Goal: Information Seeking & Learning: Learn about a topic

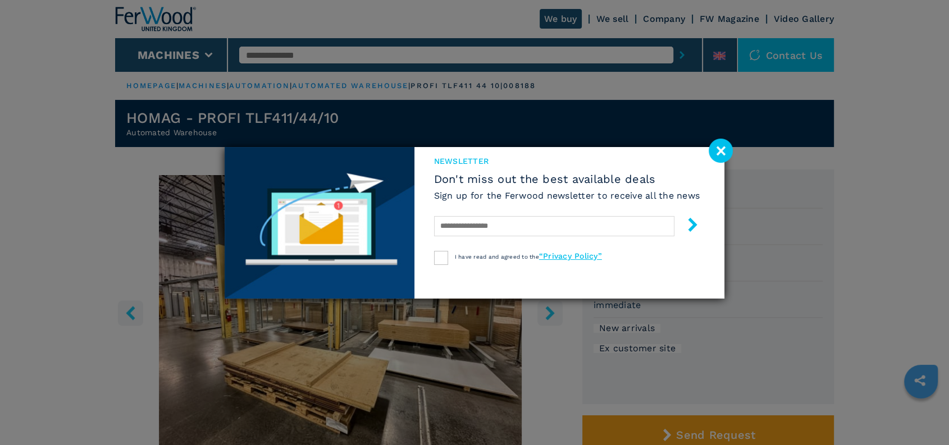
click at [723, 153] on image at bounding box center [720, 151] width 24 height 24
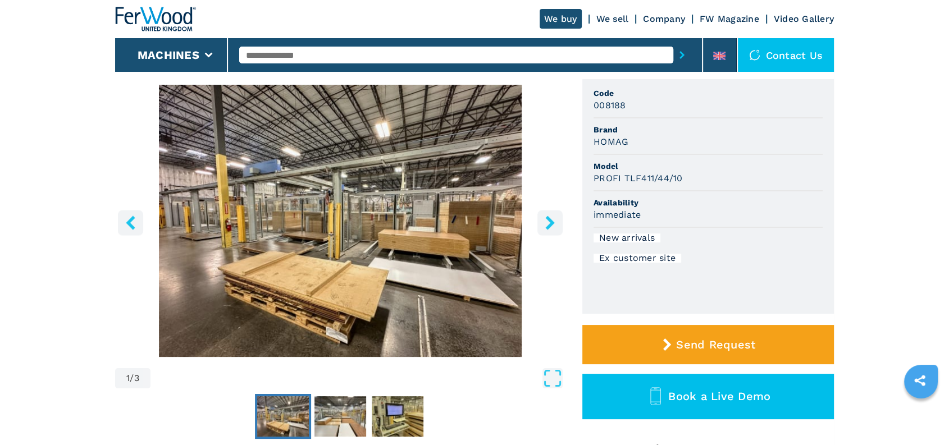
scroll to position [62, 0]
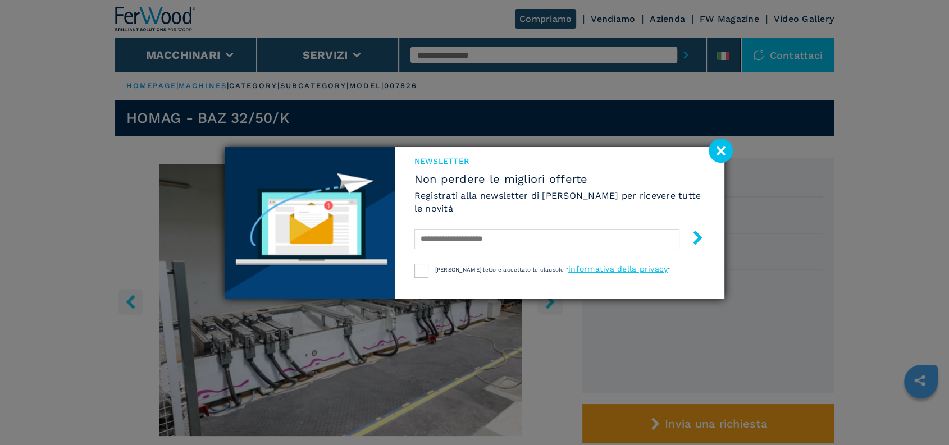
click at [715, 158] on image at bounding box center [720, 151] width 24 height 24
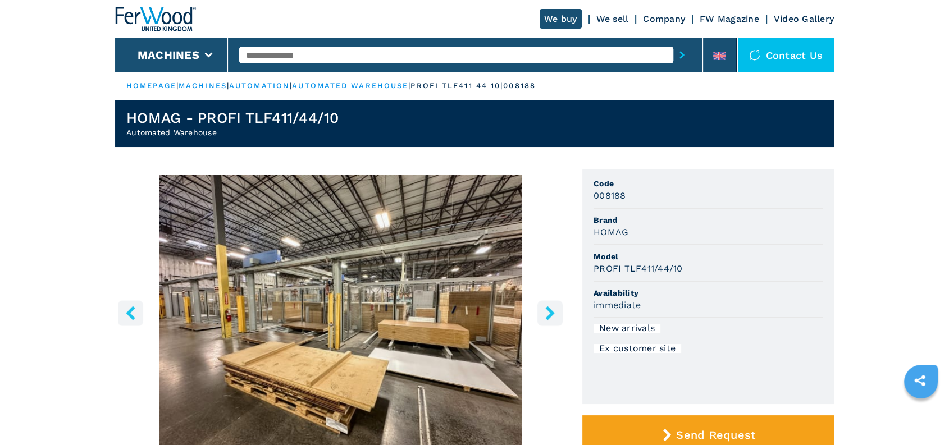
click at [547, 305] on button "right-button" at bounding box center [549, 312] width 25 height 25
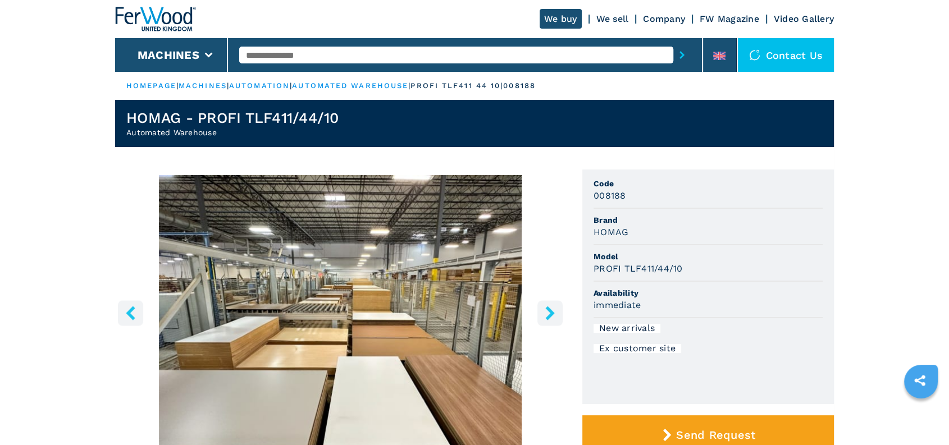
click at [547, 305] on button "right-button" at bounding box center [549, 312] width 25 height 25
